Goal: Task Accomplishment & Management: Manage account settings

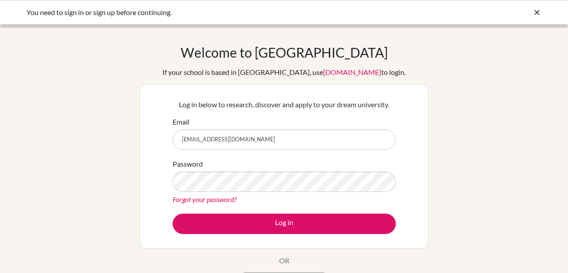
type input "[EMAIL_ADDRESS][DOMAIN_NAME]"
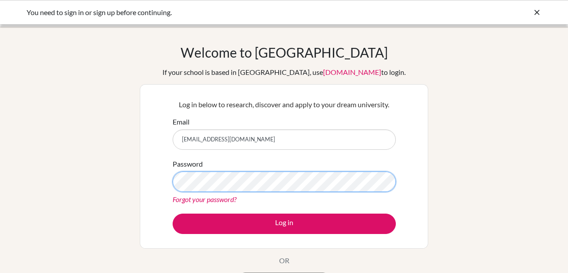
click at [173, 214] on button "Log in" at bounding box center [284, 224] width 223 height 20
click at [135, 179] on div "Welcome to [GEOGRAPHIC_DATA] If your school is based in [GEOGRAPHIC_DATA], use …" at bounding box center [284, 189] width 568 height 290
click at [173, 214] on button "Log in" at bounding box center [284, 224] width 223 height 20
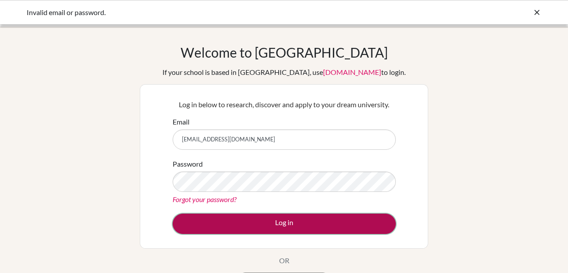
click at [207, 222] on button "Log in" at bounding box center [284, 224] width 223 height 20
click at [323, 221] on button "Log in" at bounding box center [284, 224] width 223 height 20
